Goal: Navigation & Orientation: Understand site structure

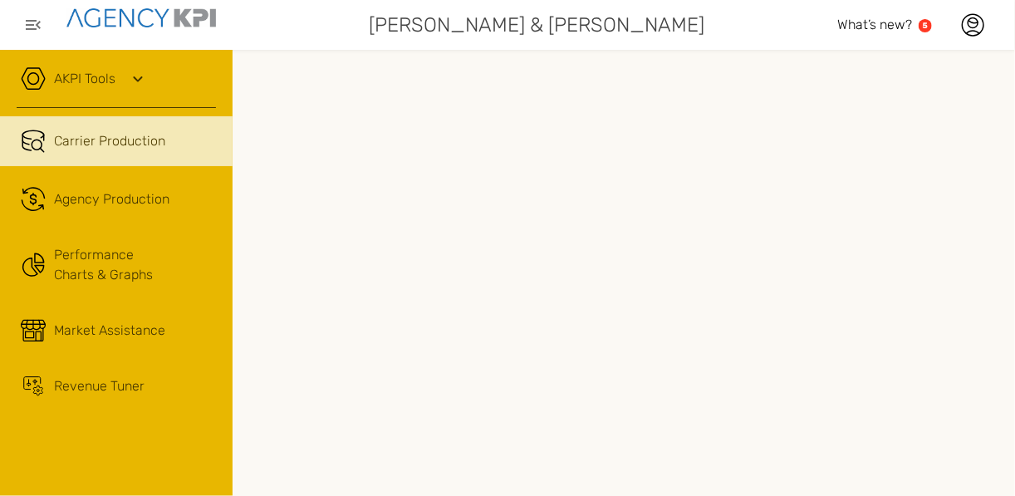
click at [81, 81] on link "AKPI Tools" at bounding box center [84, 79] width 61 height 20
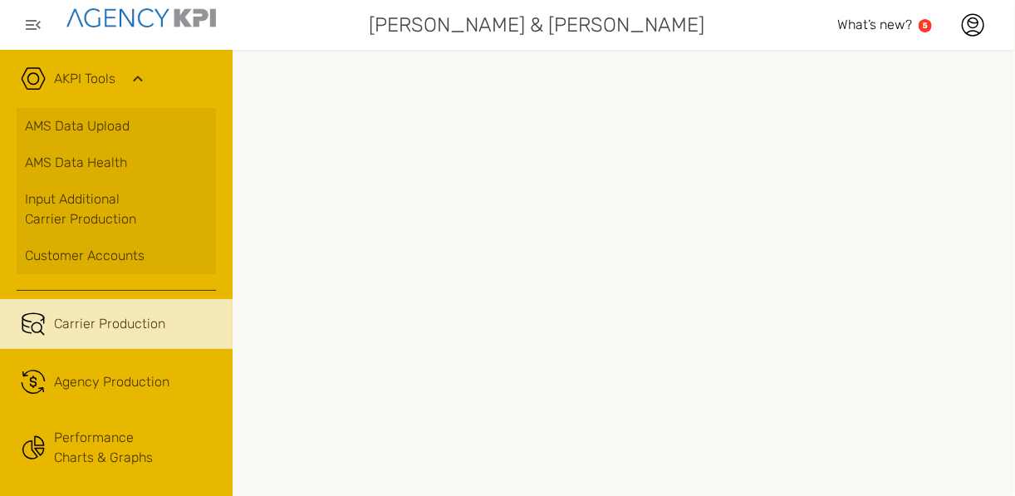
click at [81, 81] on link "AKPI Tools" at bounding box center [84, 79] width 61 height 20
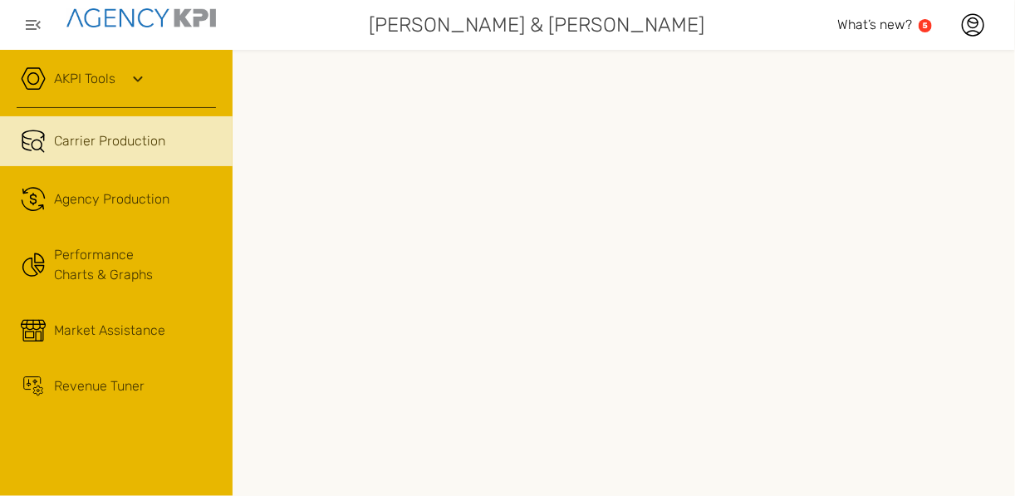
click at [117, 79] on div "AKPI Tools" at bounding box center [116, 87] width 199 height 42
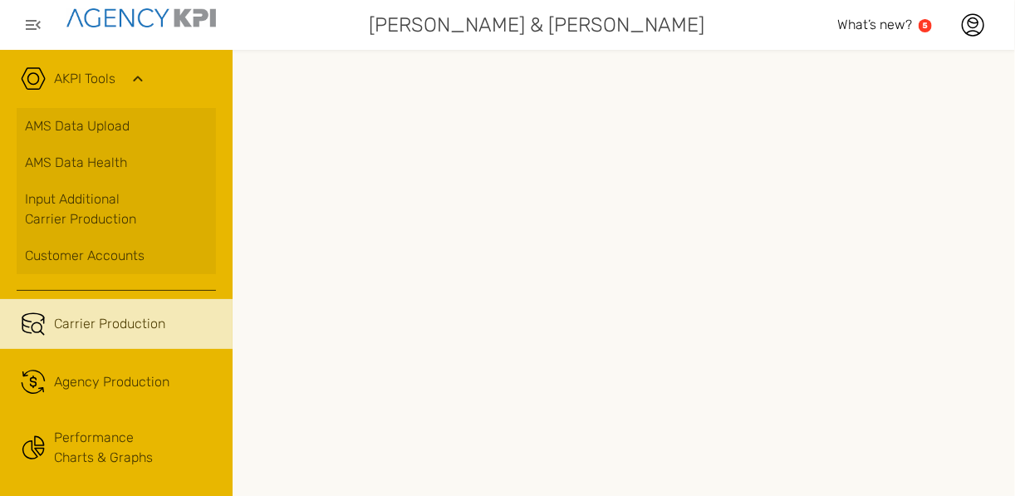
click at [116, 79] on div "AKPI Tools" at bounding box center [116, 87] width 199 height 42
